Goal: Communication & Community: Answer question/provide support

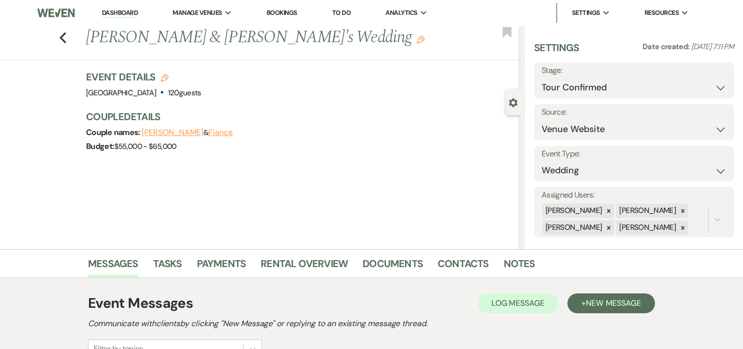
select select "4"
select select "5"
click at [233, 129] on button "Fiance" at bounding box center [220, 133] width 24 height 8
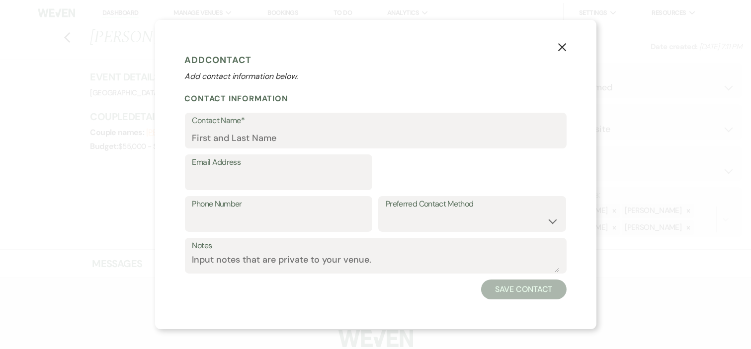
select select "1"
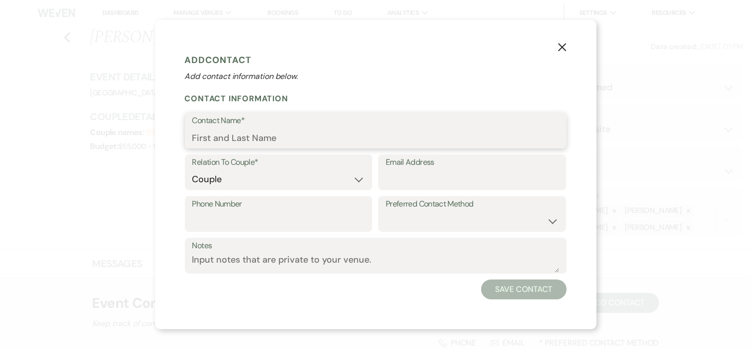
click at [255, 141] on input "Contact Name*" at bounding box center [375, 137] width 367 height 19
type input "[PERSON_NAME]"
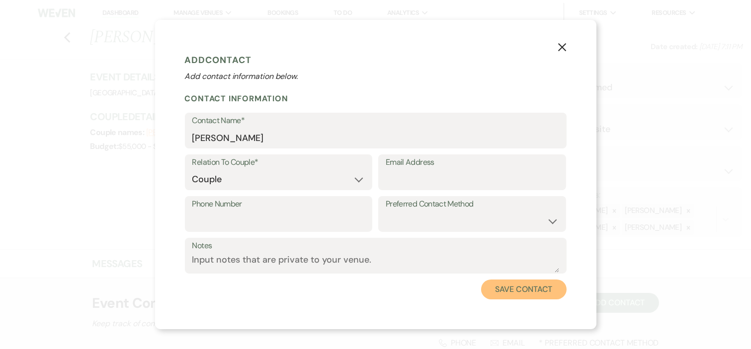
click at [549, 282] on button "Save Contact" at bounding box center [523, 290] width 85 height 20
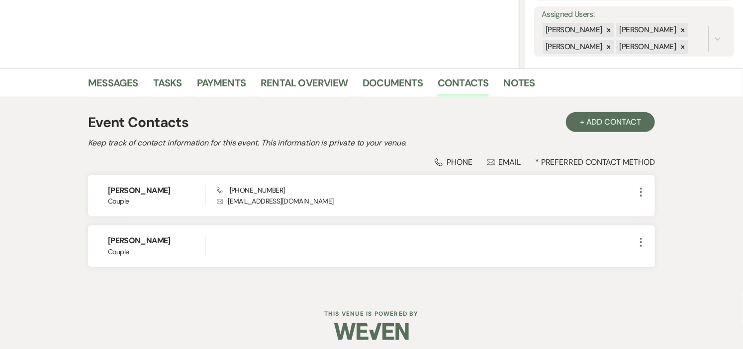
scroll to position [186, 0]
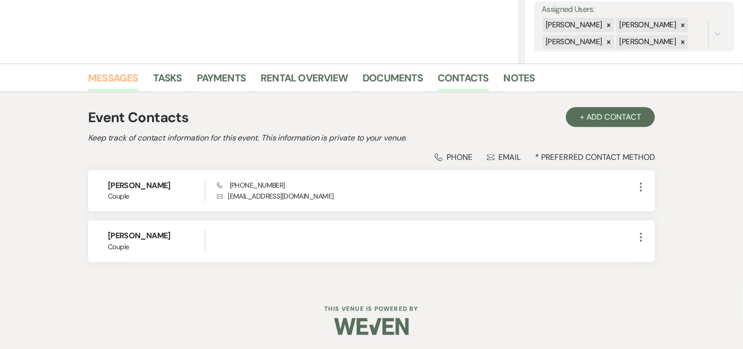
click at [110, 76] on link "Messages" at bounding box center [113, 81] width 50 height 22
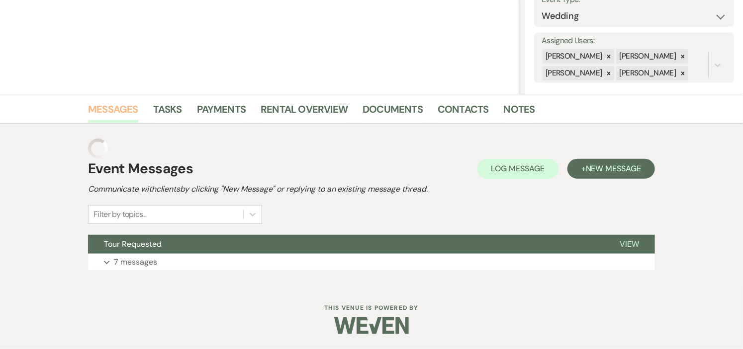
scroll to position [135, 0]
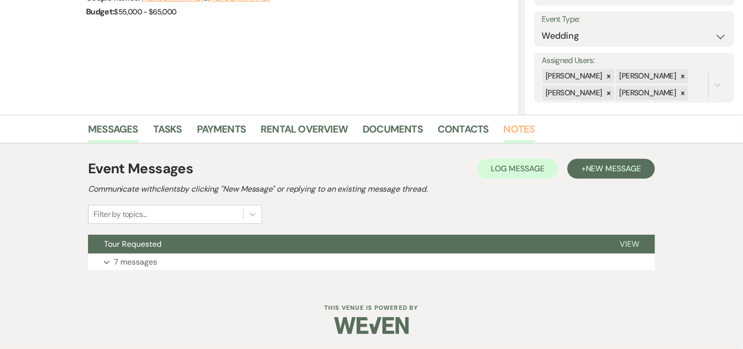
click at [510, 127] on link "Notes" at bounding box center [519, 132] width 31 height 22
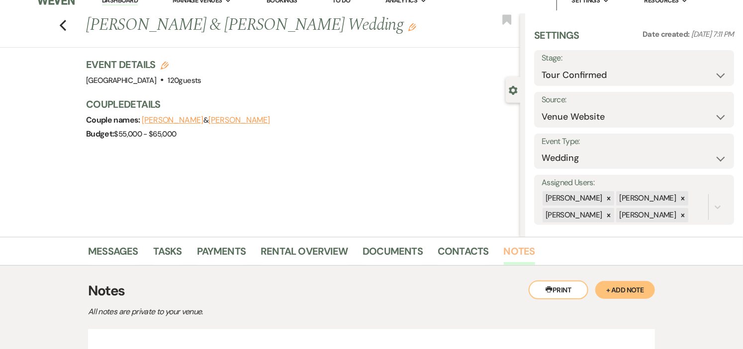
scroll to position [112, 0]
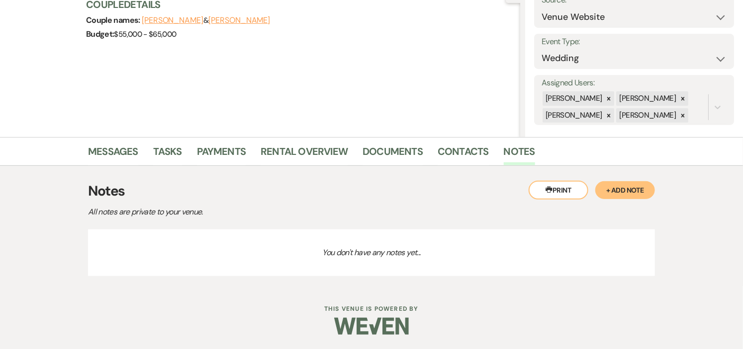
click at [614, 188] on button "+ Add Note" at bounding box center [625, 190] width 60 height 18
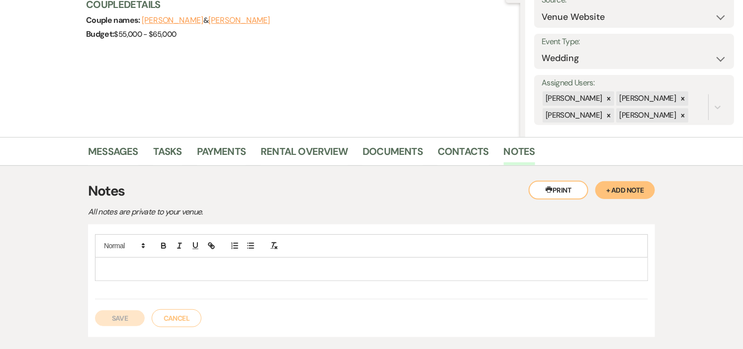
click at [190, 268] on p at bounding box center [371, 269] width 537 height 11
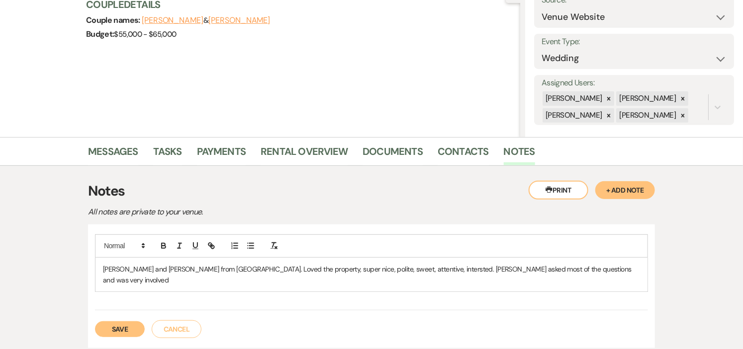
click at [372, 269] on p "[PERSON_NAME] and [PERSON_NAME] from [GEOGRAPHIC_DATA]. Loved the property, sup…" at bounding box center [371, 275] width 537 height 22
click at [568, 270] on p "[PERSON_NAME] and [PERSON_NAME] from [GEOGRAPHIC_DATA]. Loved the property, sup…" at bounding box center [371, 275] width 537 height 22
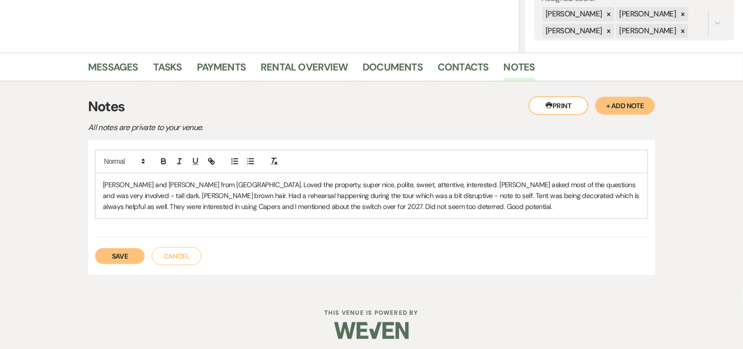
scroll to position [201, 0]
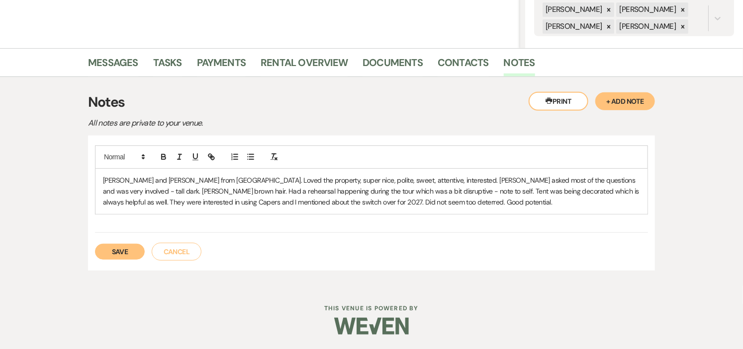
click at [107, 250] on button "Save" at bounding box center [120, 252] width 50 height 16
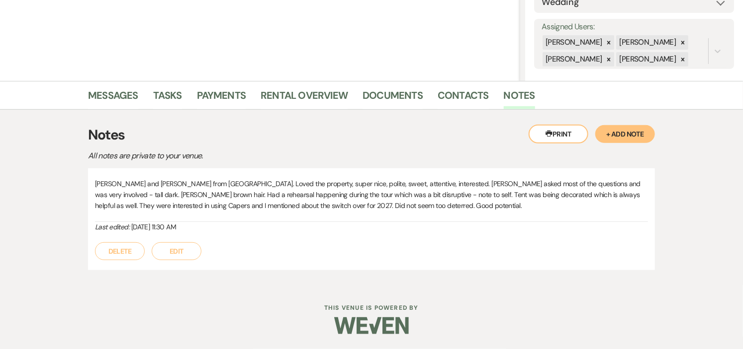
scroll to position [168, 0]
click at [123, 92] on link "Messages" at bounding box center [113, 99] width 50 height 22
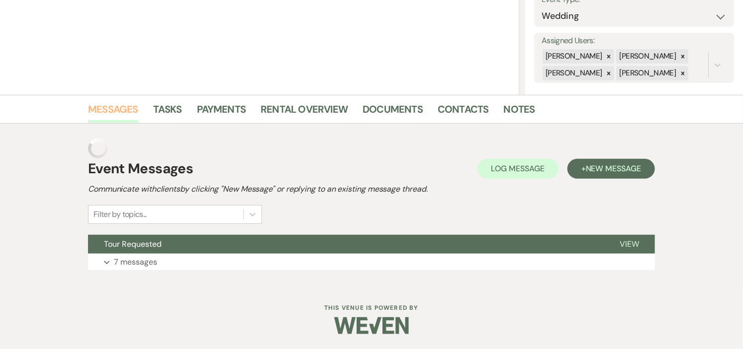
scroll to position [135, 0]
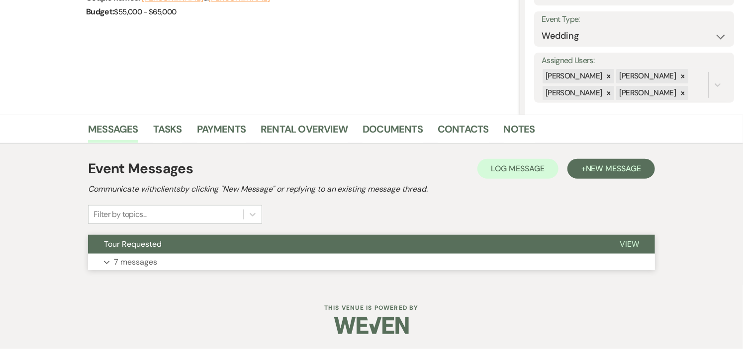
click at [292, 241] on button "Tour Requested" at bounding box center [345, 244] width 515 height 19
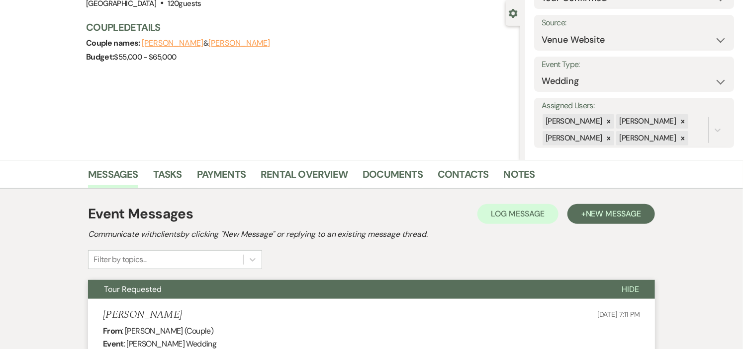
scroll to position [0, 0]
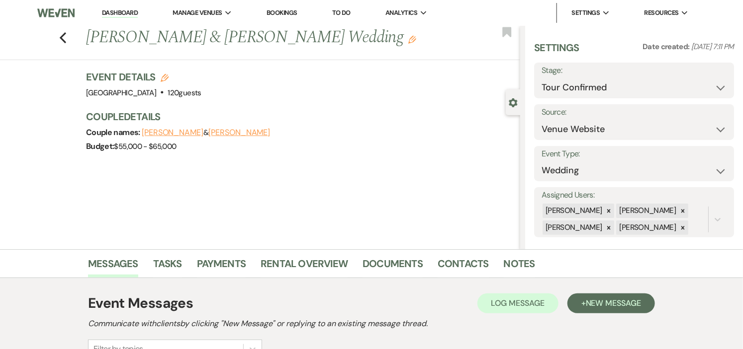
click at [112, 8] on link "Dashboard" at bounding box center [120, 12] width 36 height 9
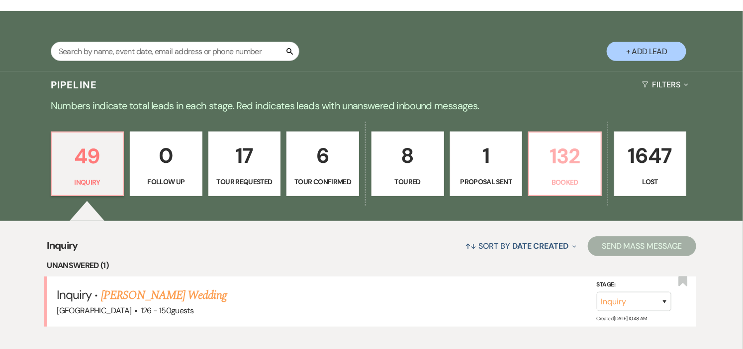
click at [560, 177] on p "Booked" at bounding box center [565, 182] width 60 height 11
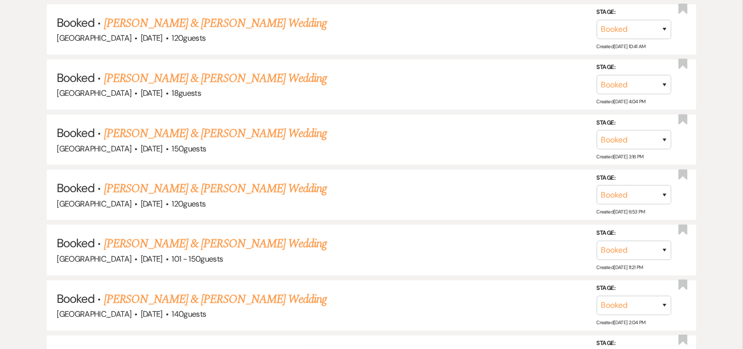
scroll to position [3523, 0]
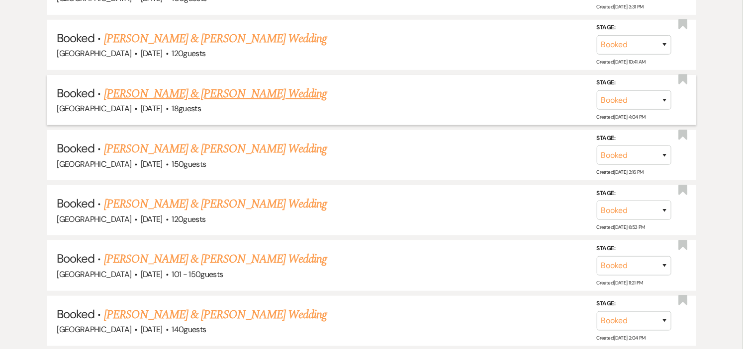
click at [167, 85] on link "[PERSON_NAME] & [PERSON_NAME] Wedding" at bounding box center [215, 94] width 223 height 18
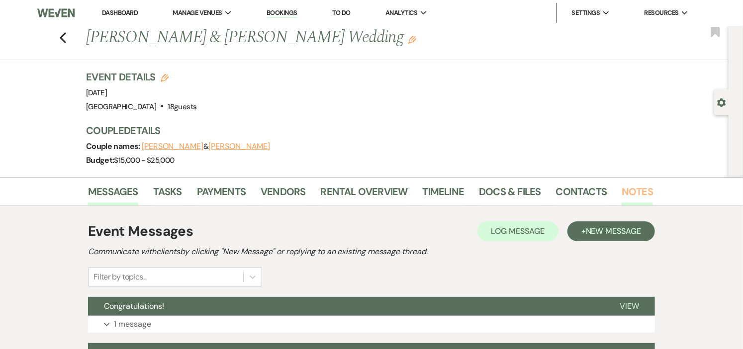
click at [625, 188] on link "Notes" at bounding box center [636, 195] width 31 height 22
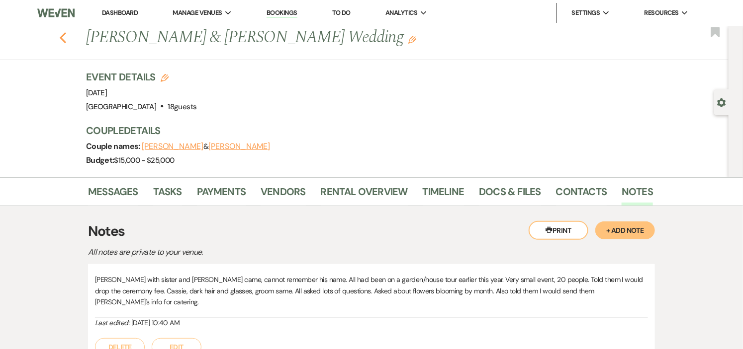
click at [66, 38] on use "button" at bounding box center [63, 37] width 6 height 11
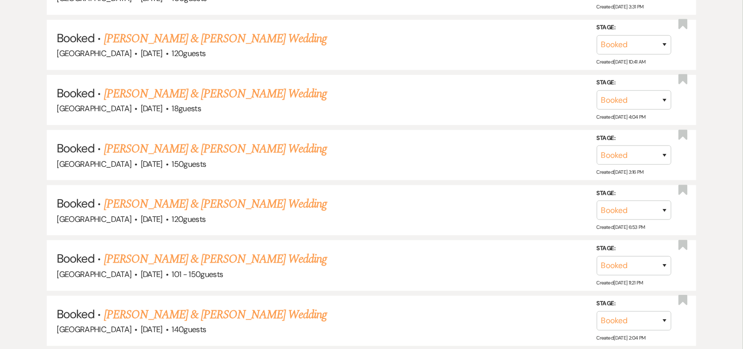
scroll to position [3541, 0]
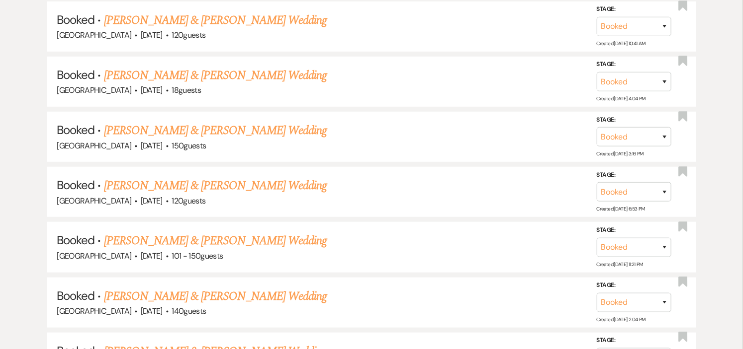
click at [201, 177] on link "[PERSON_NAME] & [PERSON_NAME] Wedding" at bounding box center [215, 186] width 223 height 18
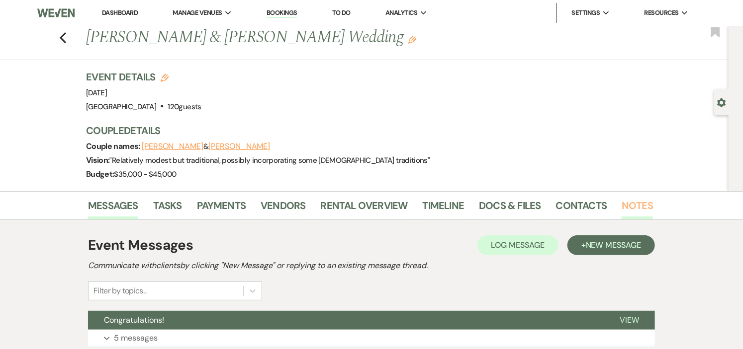
click at [630, 206] on link "Notes" at bounding box center [636, 209] width 31 height 22
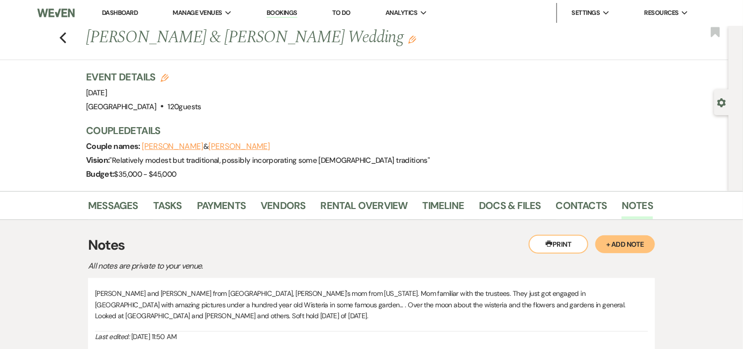
click at [115, 10] on link "Dashboard" at bounding box center [120, 12] width 36 height 8
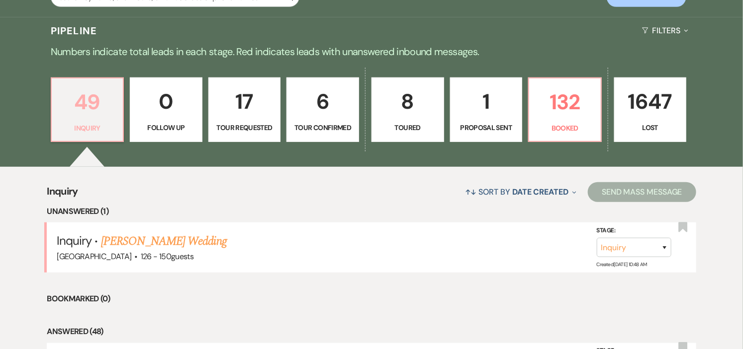
scroll to position [331, 0]
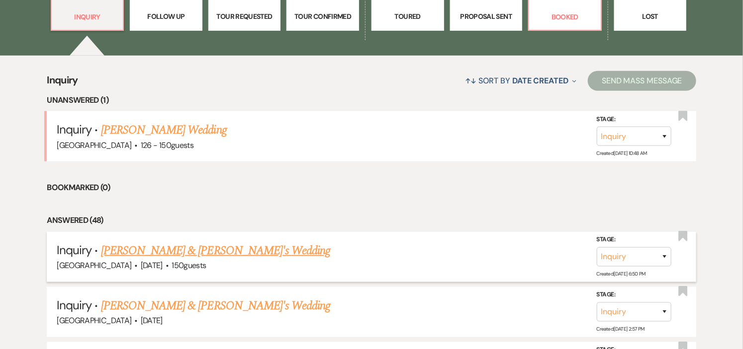
click at [144, 251] on link "[PERSON_NAME] & [PERSON_NAME]'s Wedding" at bounding box center [216, 251] width 230 height 18
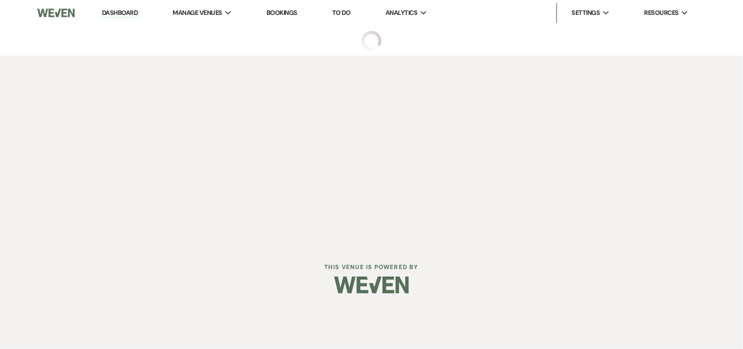
select select "1"
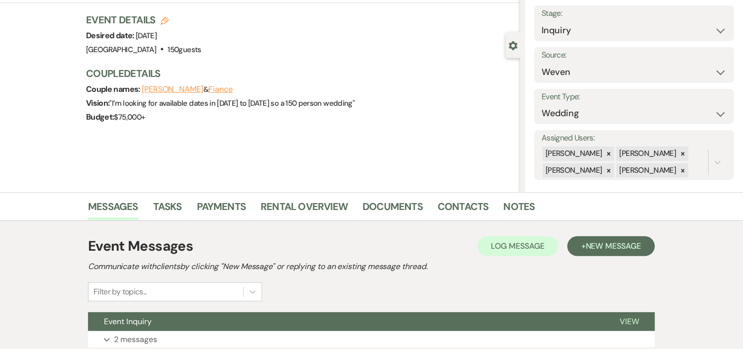
scroll to position [135, 0]
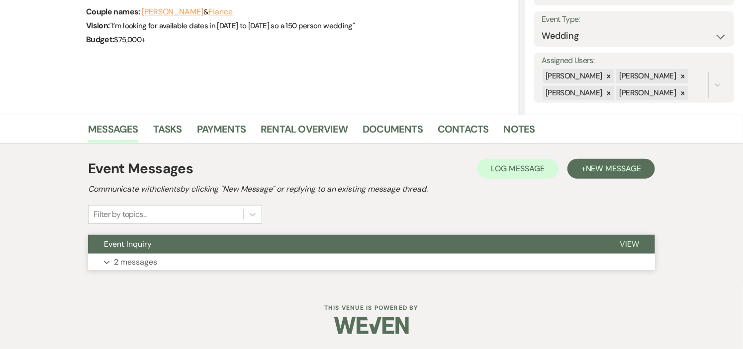
click at [250, 254] on button "Expand 2 messages" at bounding box center [371, 262] width 567 height 17
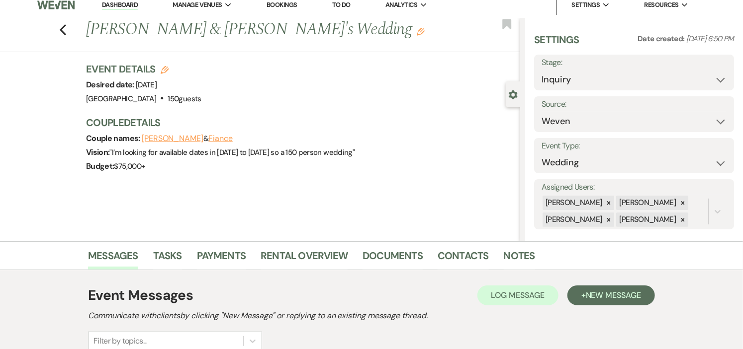
scroll to position [0, 0]
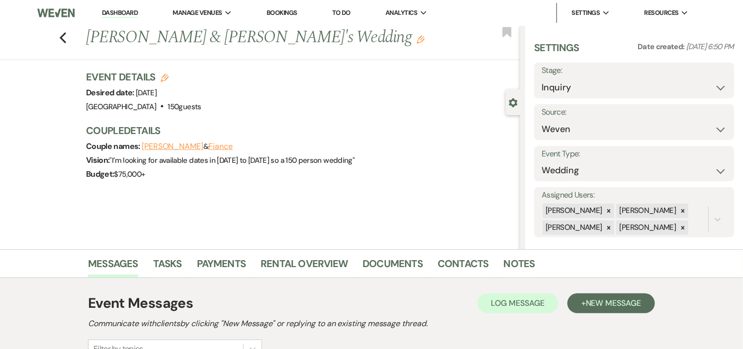
click at [322, 87] on div "Event Details Edit Desired date: [DATE] Venue: [GEOGRAPHIC_DATA] . 150 guests V…" at bounding box center [298, 92] width 424 height 44
click at [115, 11] on link "Dashboard" at bounding box center [120, 12] width 36 height 9
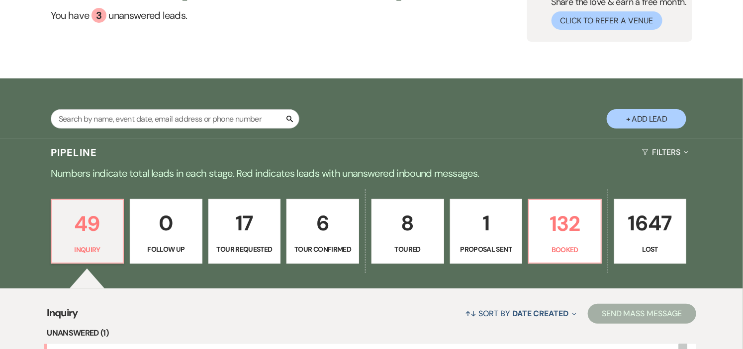
scroll to position [221, 0]
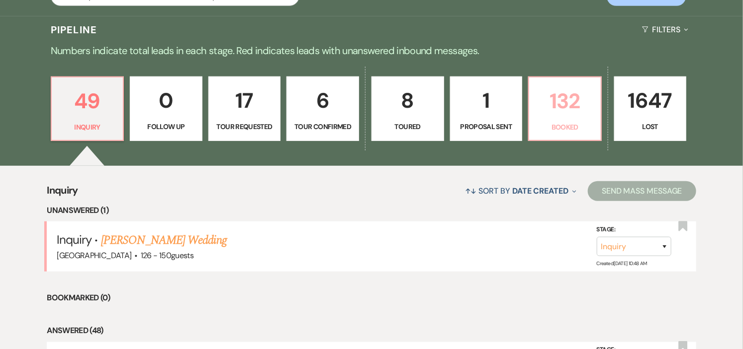
click at [555, 101] on p "132" at bounding box center [565, 100] width 60 height 33
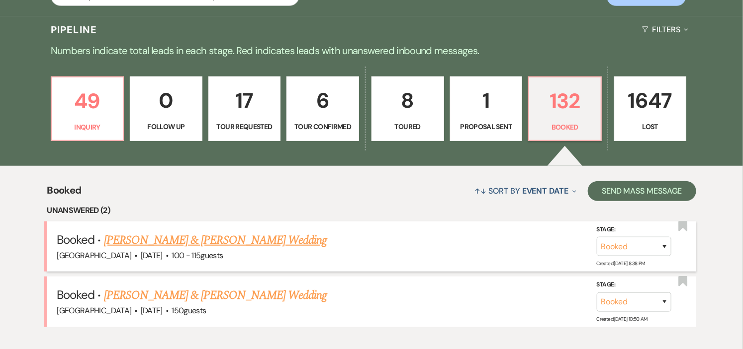
click at [244, 241] on link "[PERSON_NAME] & [PERSON_NAME] Wedding" at bounding box center [215, 241] width 223 height 18
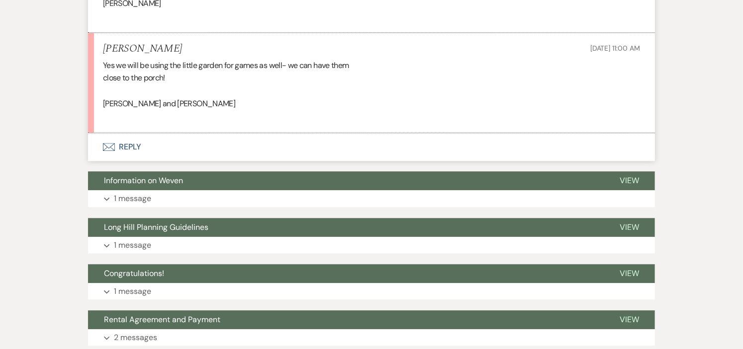
scroll to position [2570, 0]
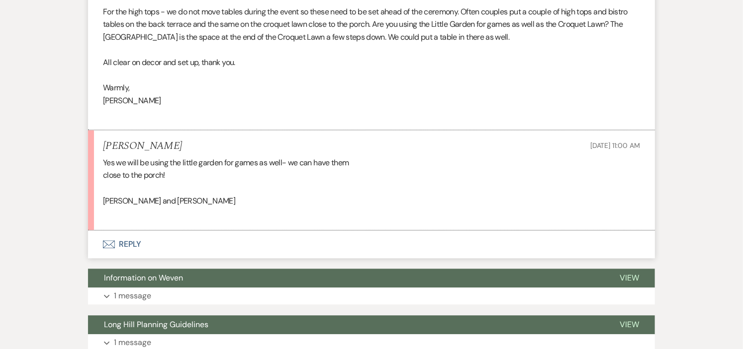
click at [136, 246] on button "Envelope Reply" at bounding box center [371, 245] width 567 height 28
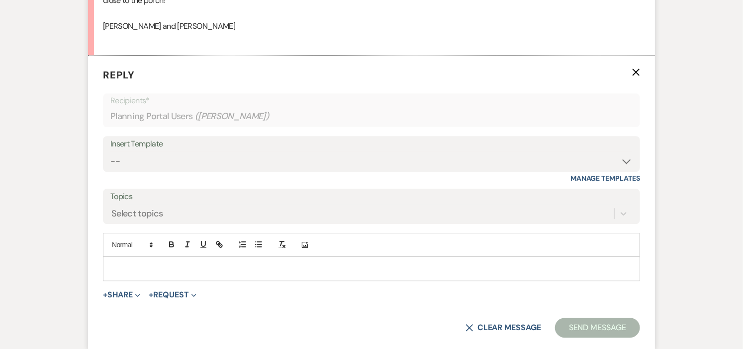
scroll to position [2749, 0]
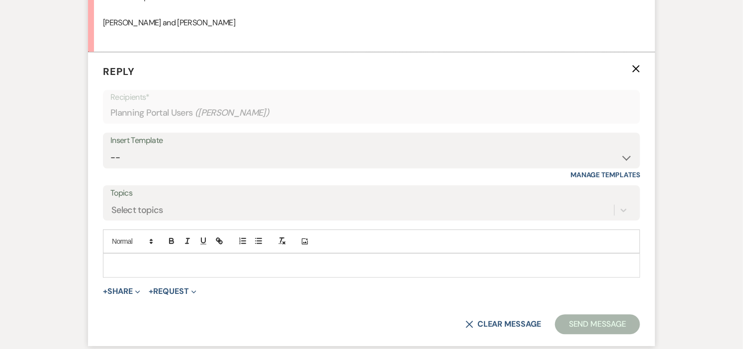
click at [142, 265] on p at bounding box center [371, 265] width 521 height 11
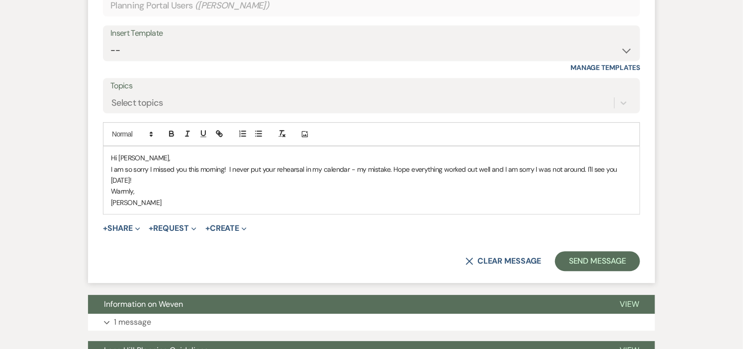
scroll to position [2859, 0]
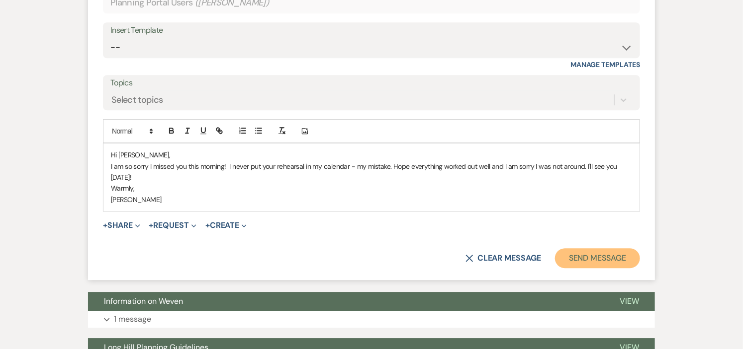
click at [582, 261] on button "Send Message" at bounding box center [597, 259] width 85 height 20
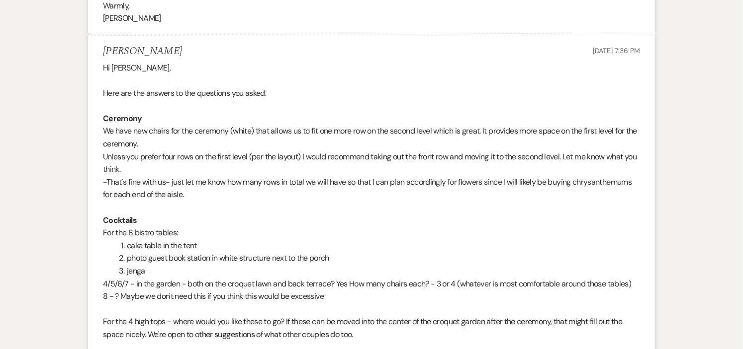
scroll to position [0, 0]
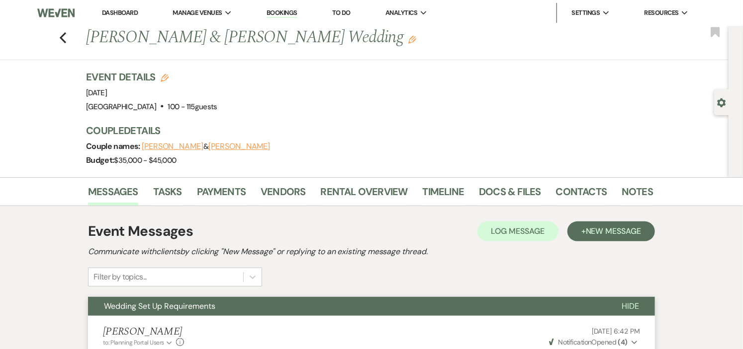
drag, startPoint x: 123, startPoint y: 8, endPoint x: 166, endPoint y: 15, distance: 43.8
click at [123, 8] on link "Dashboard" at bounding box center [120, 12] width 36 height 8
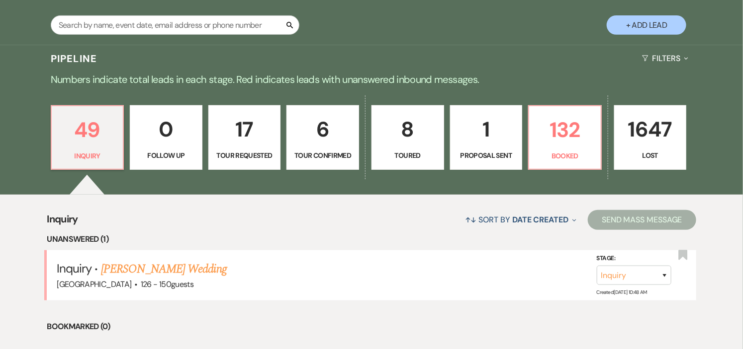
scroll to position [221, 0]
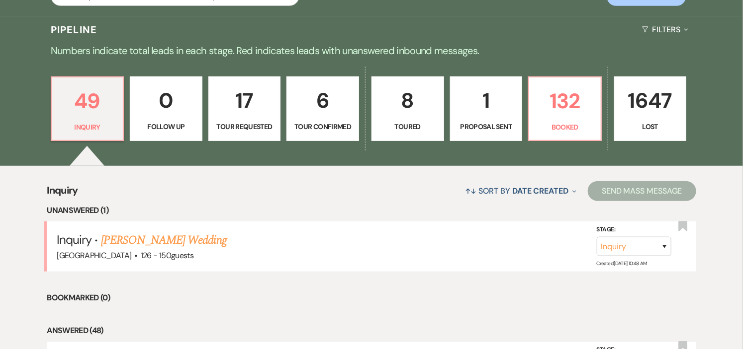
click at [334, 131] on p "Tour Confirmed" at bounding box center [323, 126] width 60 height 11
select select "4"
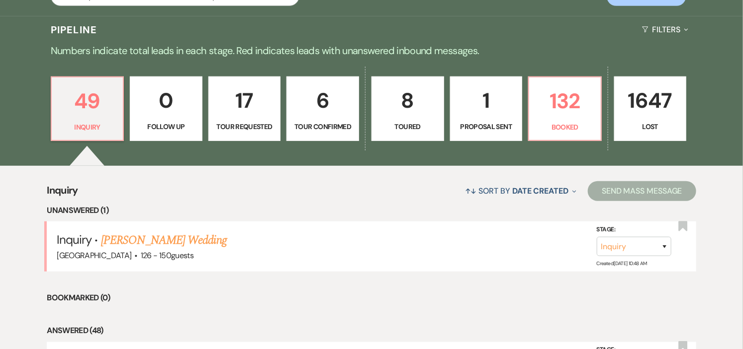
select select "4"
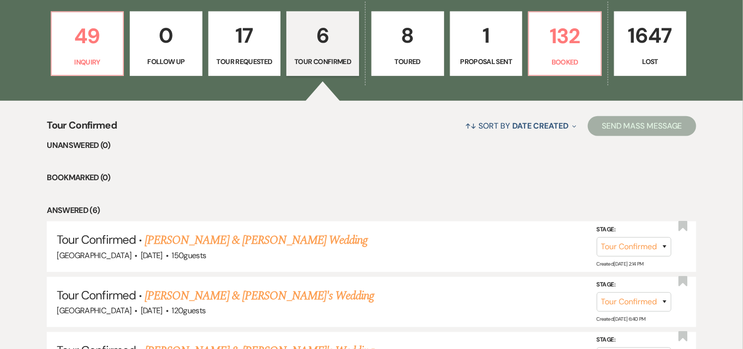
scroll to position [441, 0]
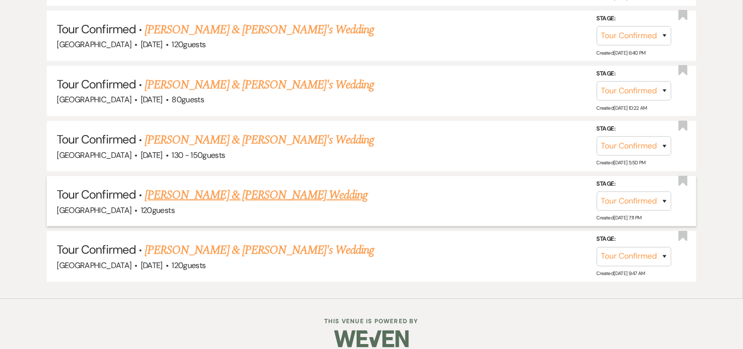
click at [290, 199] on link "[PERSON_NAME] & [PERSON_NAME] Wedding" at bounding box center [256, 195] width 223 height 18
select select "4"
select select "5"
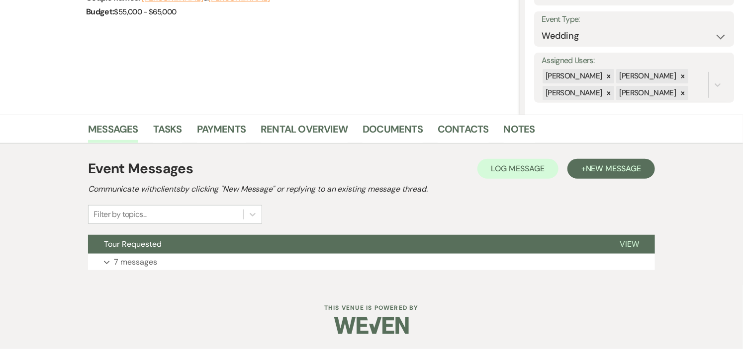
scroll to position [135, 0]
click at [281, 250] on button "Tour Requested" at bounding box center [345, 244] width 515 height 19
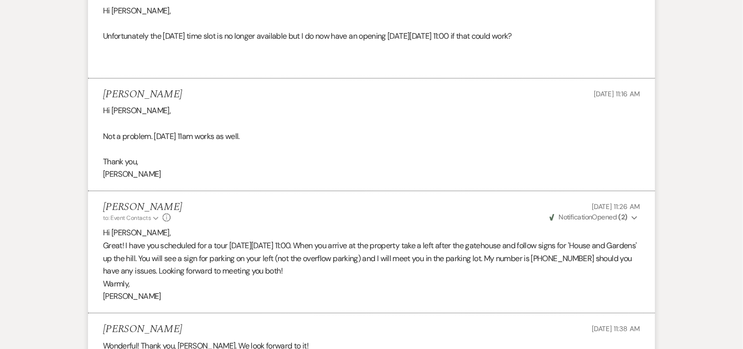
scroll to position [1574, 0]
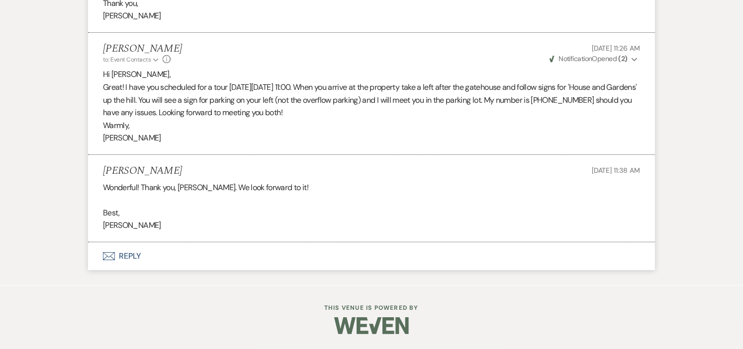
click at [129, 257] on button "Envelope Reply" at bounding box center [371, 257] width 567 height 28
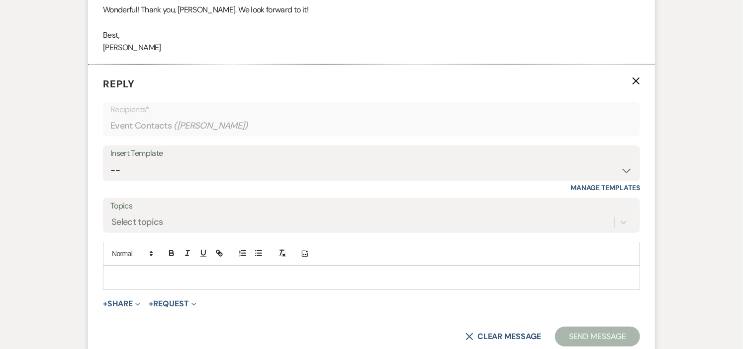
scroll to position [1790, 0]
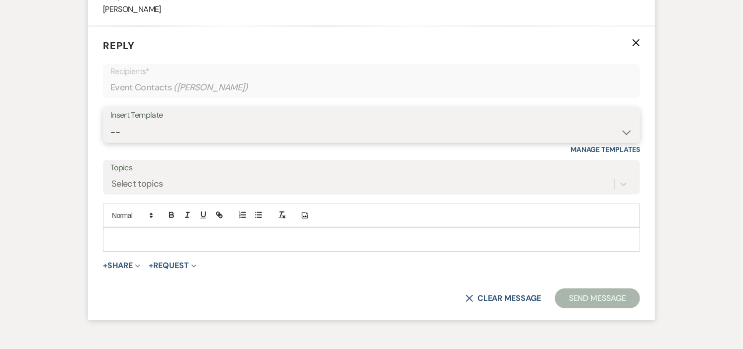
click at [624, 139] on select "-- Weven Planning Portal Introduction (Booked Events) Initial Inquiry Response …" at bounding box center [371, 132] width 522 height 19
select select "1000"
click at [110, 123] on select "-- Weven Planning Portal Introduction (Booked Events) Initial Inquiry Response …" at bounding box center [371, 132] width 522 height 19
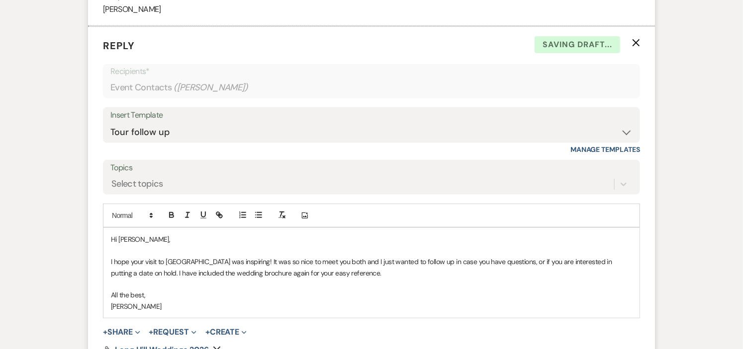
click at [153, 242] on p "Hi [PERSON_NAME]," at bounding box center [371, 239] width 521 height 11
click at [615, 266] on p "I hope your visit to [GEOGRAPHIC_DATA] was inspiring! It was so nice to meet yo…" at bounding box center [371, 267] width 521 height 22
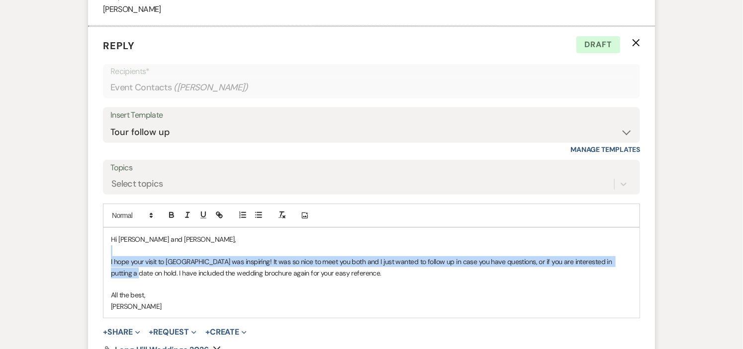
click at [627, 258] on div "Hi [PERSON_NAME] and [PERSON_NAME], I hope your visit to [GEOGRAPHIC_DATA] was …" at bounding box center [371, 273] width 536 height 90
click at [627, 258] on p "I hope your visit to [GEOGRAPHIC_DATA] was inspiring! It was so nice to meet yo…" at bounding box center [371, 267] width 521 height 22
